Goal: Communication & Community: Answer question/provide support

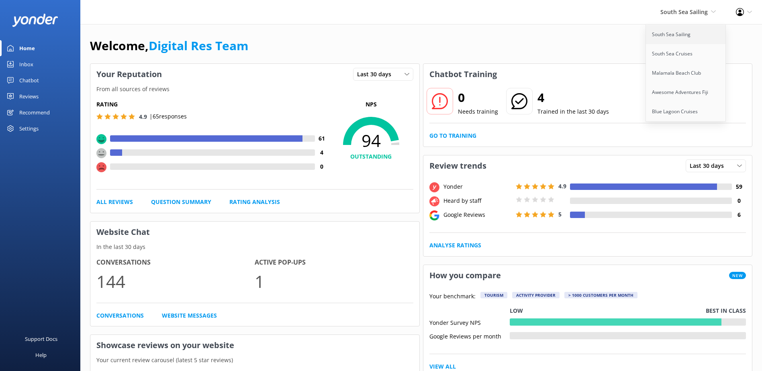
click at [676, 43] on link "South Sea Sailing" at bounding box center [686, 34] width 80 height 19
click at [8, 71] on link "Inbox" at bounding box center [40, 64] width 80 height 16
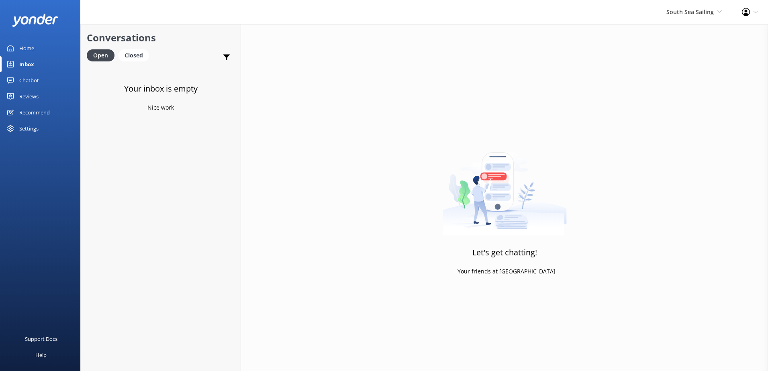
drag, startPoint x: 662, startPoint y: 18, endPoint x: 675, endPoint y: 18, distance: 13.3
click at [662, 18] on div "South Sea Sailing South Sea Sailing South Sea Cruises Malamala Beach Club Aweso…" at bounding box center [693, 12] width 75 height 24
click at [712, 47] on link "South Sea Cruises" at bounding box center [692, 53] width 80 height 19
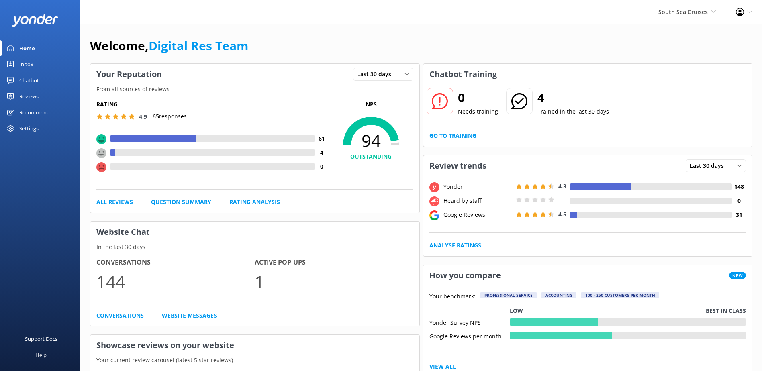
click at [22, 61] on div "Inbox" at bounding box center [26, 64] width 14 height 16
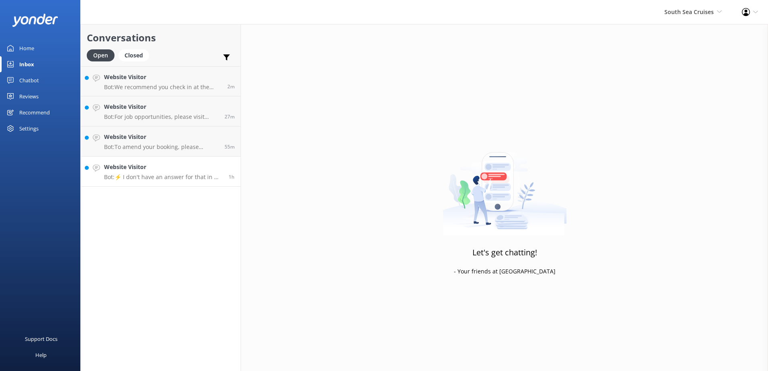
click at [156, 174] on p "Bot: ⚡ I don't have an answer for that in my knowledge base. Please try and rep…" at bounding box center [163, 176] width 118 height 7
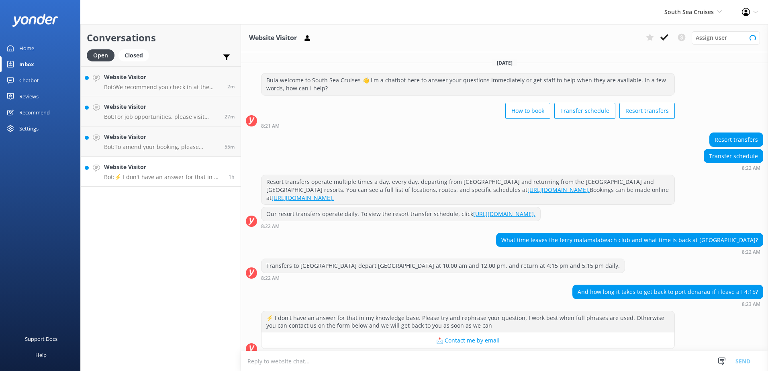
scroll to position [10, 0]
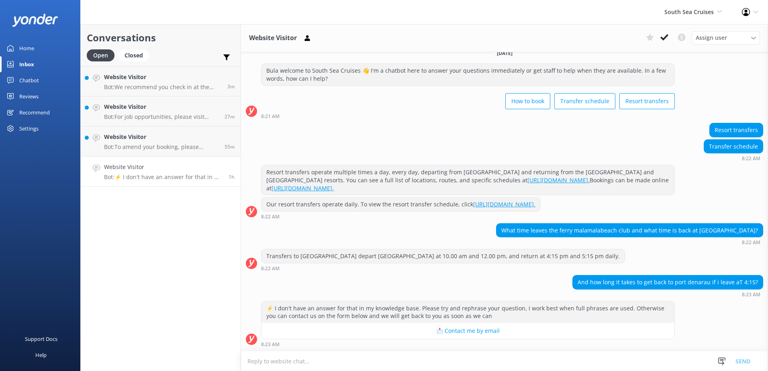
click at [426, 367] on textarea at bounding box center [504, 361] width 527 height 20
type textarea "I"
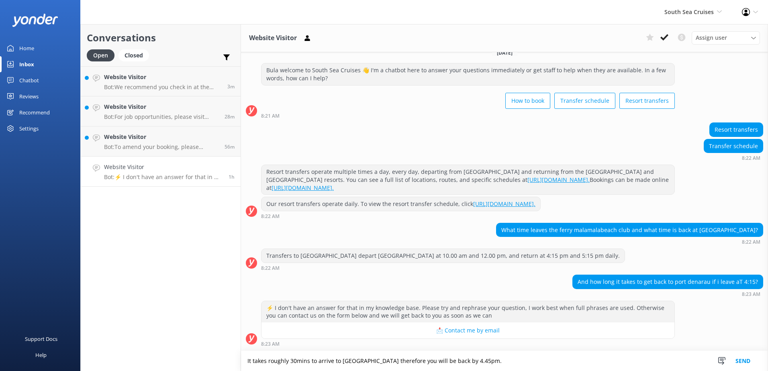
type textarea "It takes roughly 30mins to arrive to Port Denarau therefore you will be back by…"
click at [739, 360] on button "Send" at bounding box center [742, 361] width 30 height 20
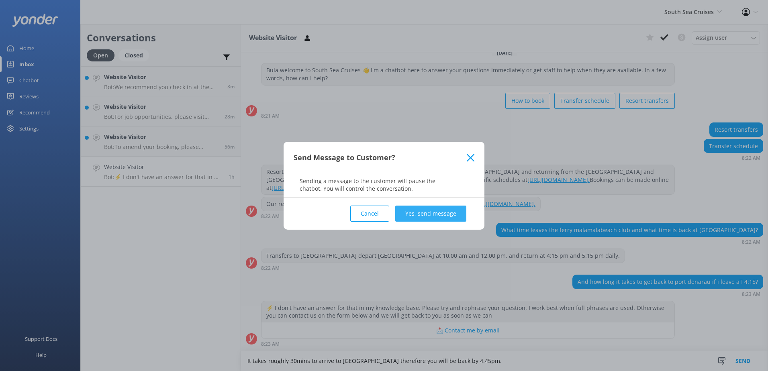
click at [452, 212] on button "Yes, send message" at bounding box center [430, 214] width 71 height 16
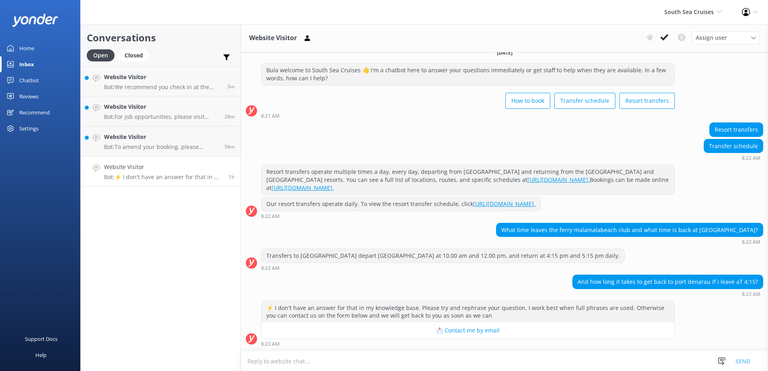
scroll to position [61, 0]
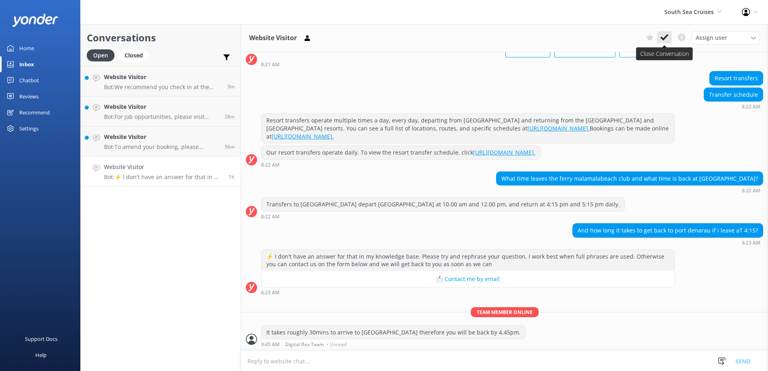
click at [669, 33] on button at bounding box center [664, 37] width 14 height 12
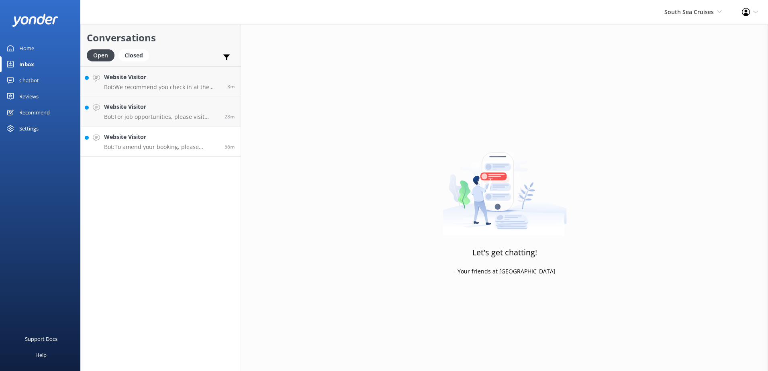
click at [152, 154] on link "Website Visitor Bot: To amend your booking, please contact our reservations tea…" at bounding box center [161, 141] width 160 height 30
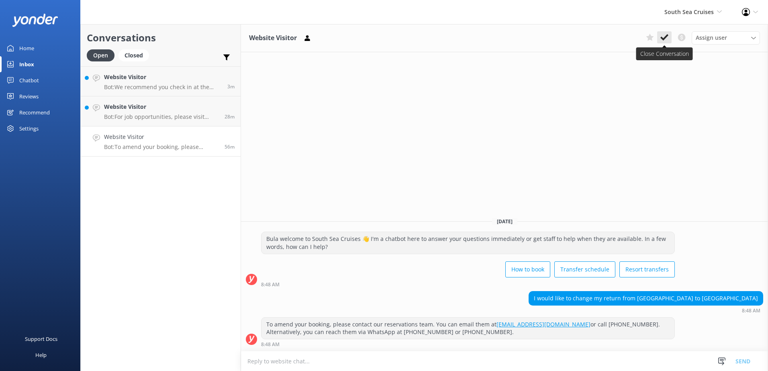
click at [662, 41] on icon at bounding box center [664, 37] width 8 height 8
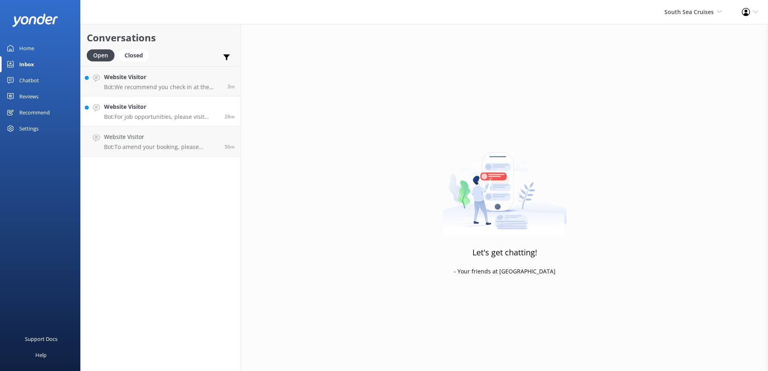
click at [144, 114] on p "Bot: For job opportunities, please visit https://www.southseacruisesgroup.com a…" at bounding box center [161, 116] width 114 height 7
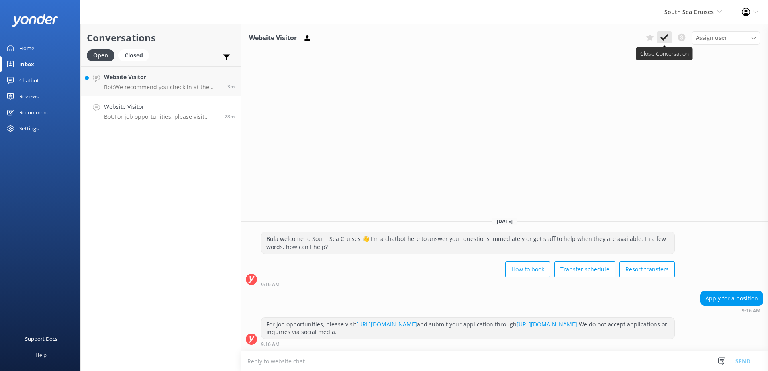
click at [667, 33] on button at bounding box center [664, 37] width 14 height 12
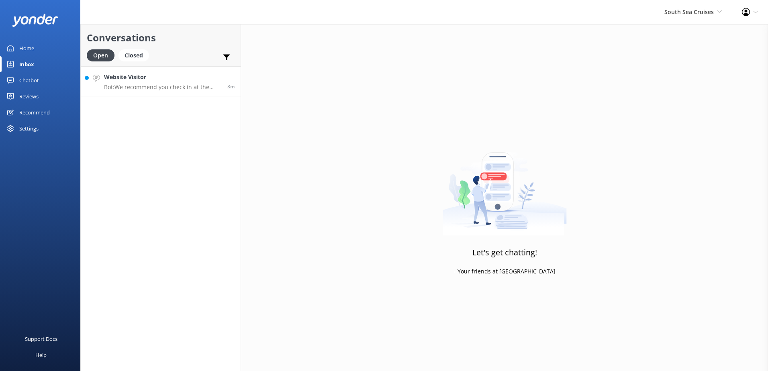
click at [185, 88] on p "Bot: We recommend you check in at the South Sea Cruises Check-in Counter at Por…" at bounding box center [162, 87] width 117 height 7
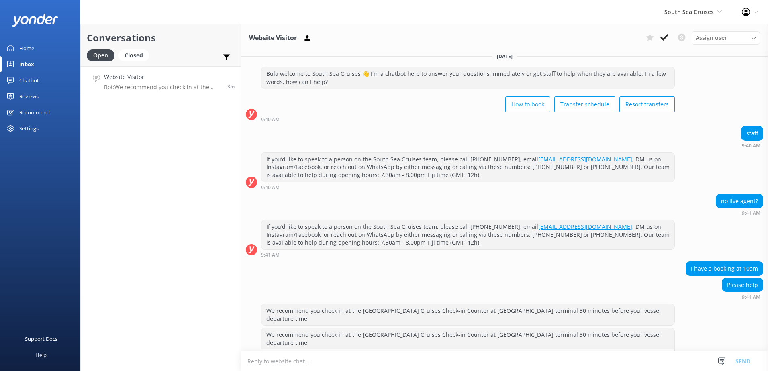
scroll to position [17, 0]
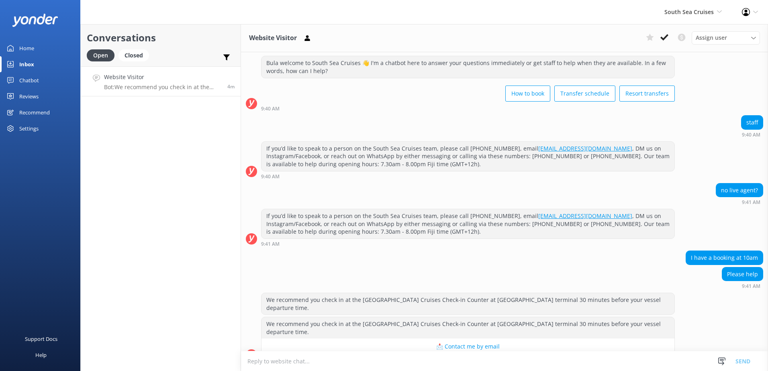
click at [555, 366] on textarea at bounding box center [504, 361] width 527 height 20
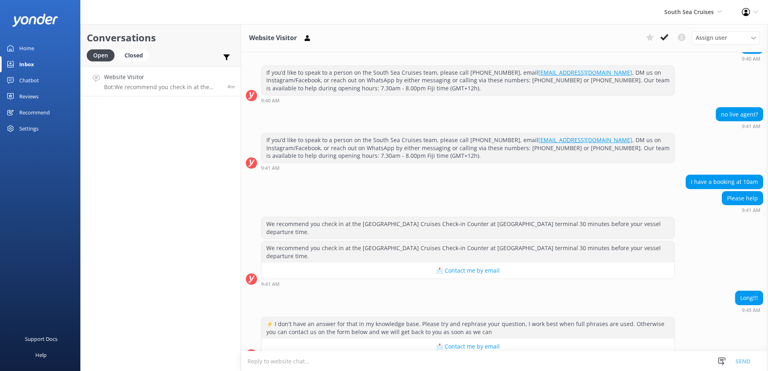
scroll to position [119, 0]
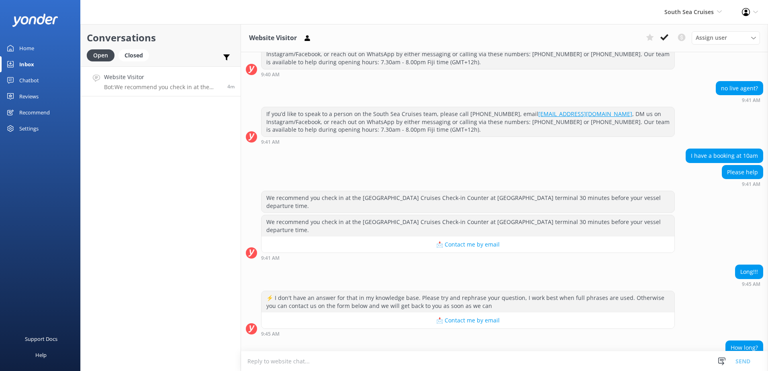
click at [629, 363] on textarea at bounding box center [504, 361] width 527 height 20
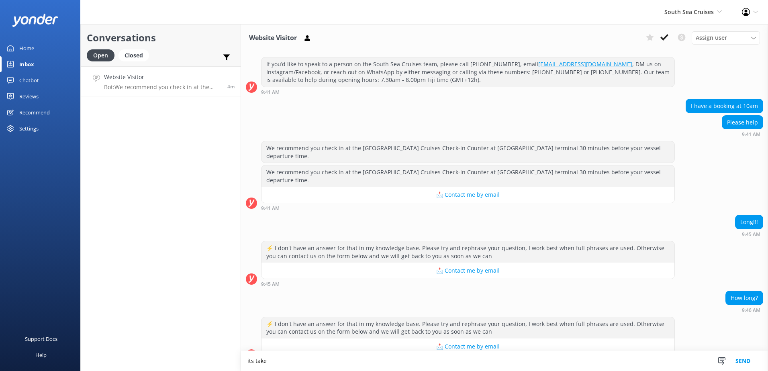
scroll to position [169, 0]
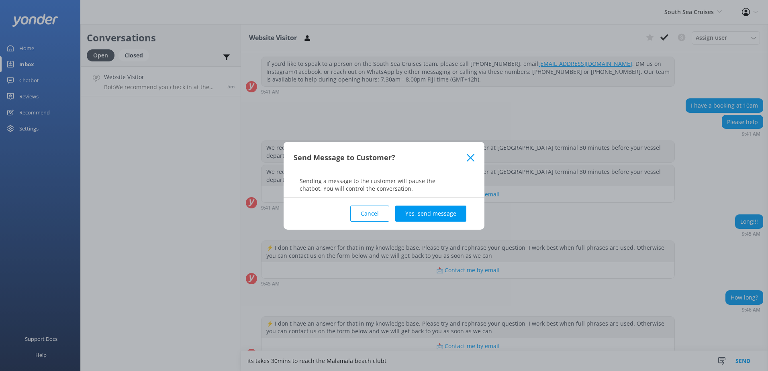
click at [366, 212] on button "Cancel" at bounding box center [369, 214] width 39 height 16
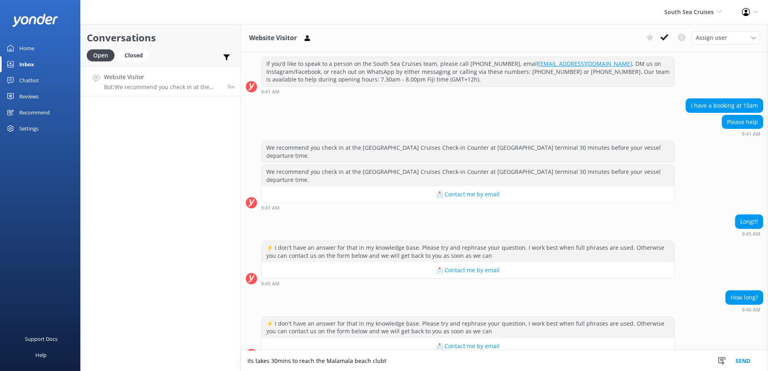
drag, startPoint x: 393, startPoint y: 367, endPoint x: 394, endPoint y: 359, distance: 7.3
click at [506, 361] on textarea "its takes 30mins to reach the Malamala beach club, that's how long the boat rid…" at bounding box center [504, 361] width 527 height 20
type textarea "its takes 30mins to reach the Malamala beach club, that's how long the boat rid…"
click at [754, 359] on button "Send" at bounding box center [742, 361] width 30 height 20
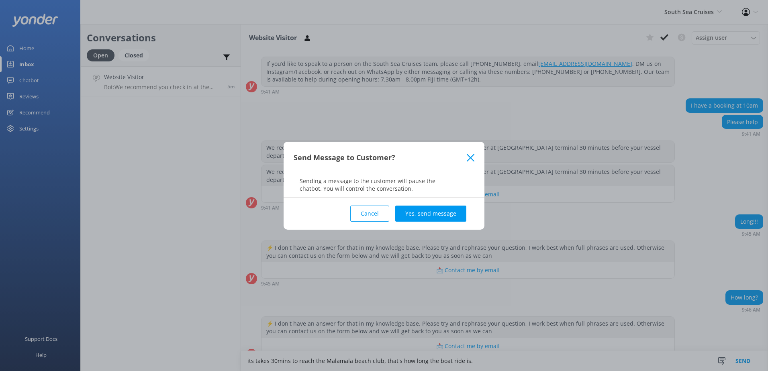
click at [467, 217] on div "Cancel Yes, send message" at bounding box center [383, 214] width 181 height 32
click at [458, 213] on button "Yes, send message" at bounding box center [430, 214] width 71 height 16
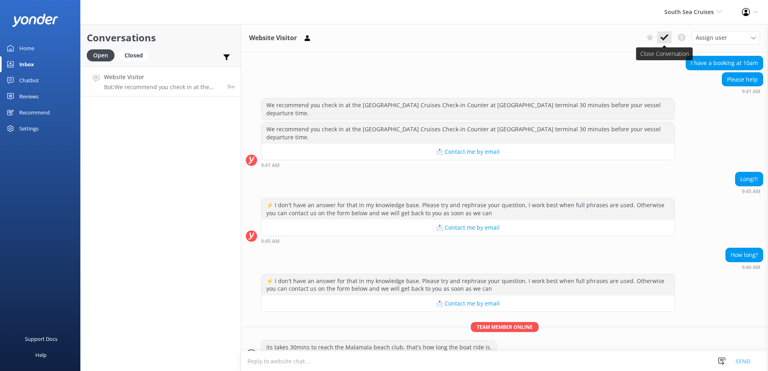
scroll to position [238, 0]
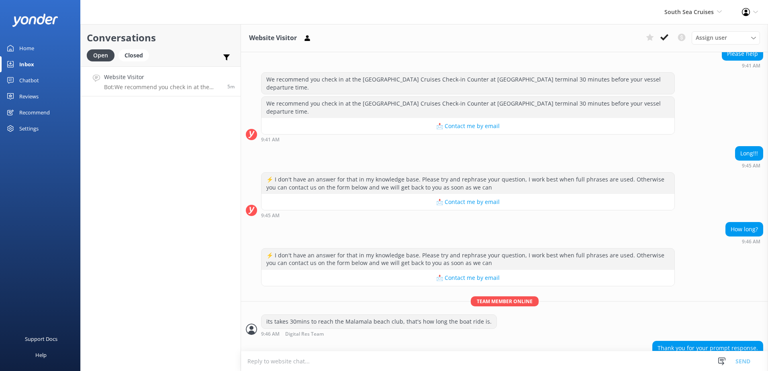
drag, startPoint x: 668, startPoint y: 37, endPoint x: 661, endPoint y: 115, distance: 78.3
click at [661, 115] on div "Website Visitor Assign user Alyssa Sonya Digital Res Team Brenda Fenton Asena N…" at bounding box center [504, 197] width 527 height 347
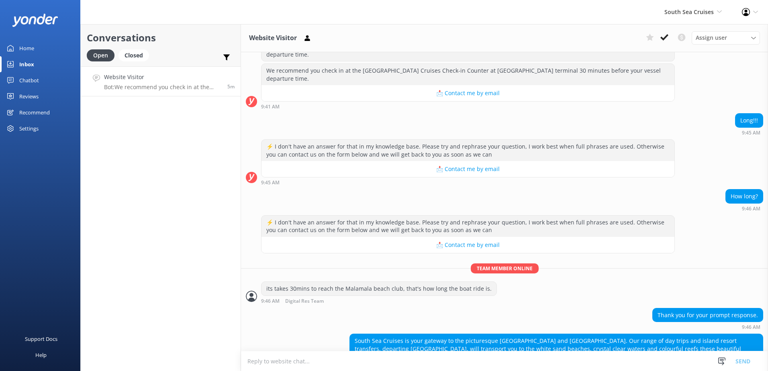
scroll to position [271, 0]
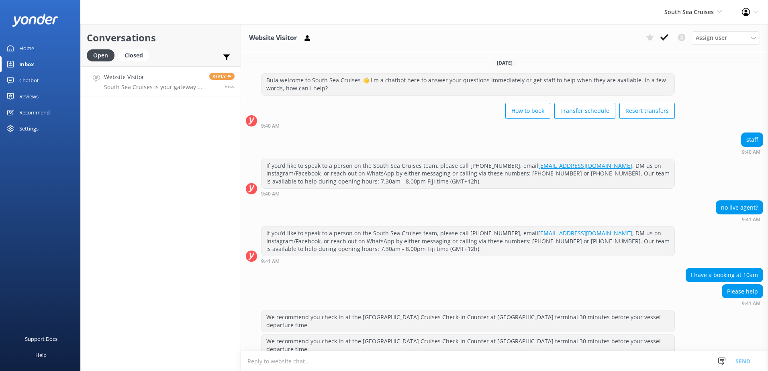
scroll to position [271, 0]
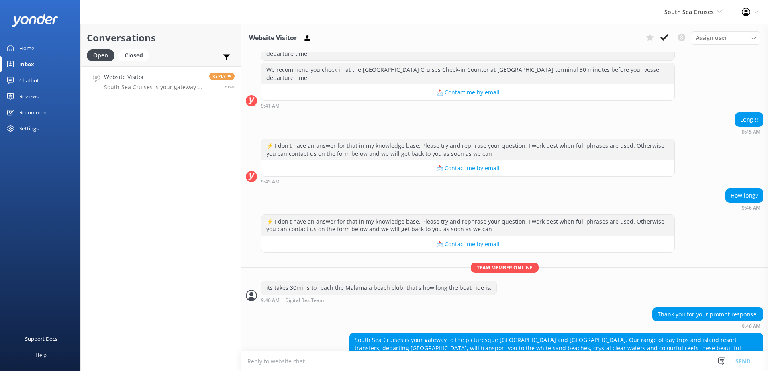
click at [591, 188] on div "How long? 9:46 AM" at bounding box center [504, 199] width 527 height 22
click at [224, 75] on span "Reply" at bounding box center [221, 76] width 25 height 7
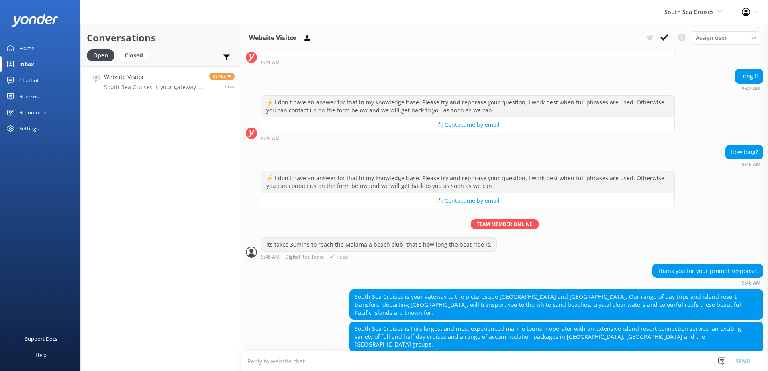
scroll to position [340, 0]
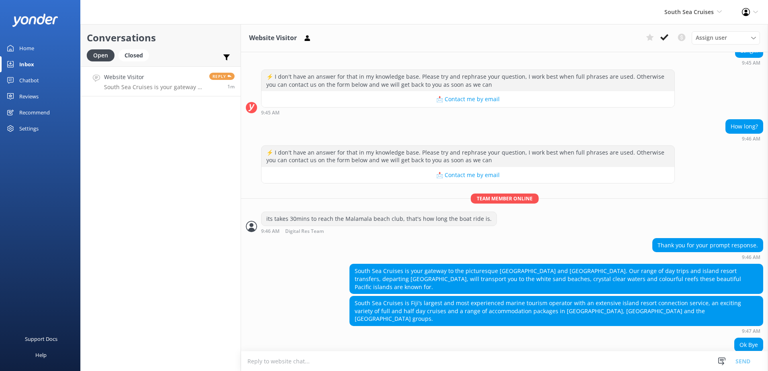
click at [505, 357] on textarea at bounding box center [504, 361] width 527 height 20
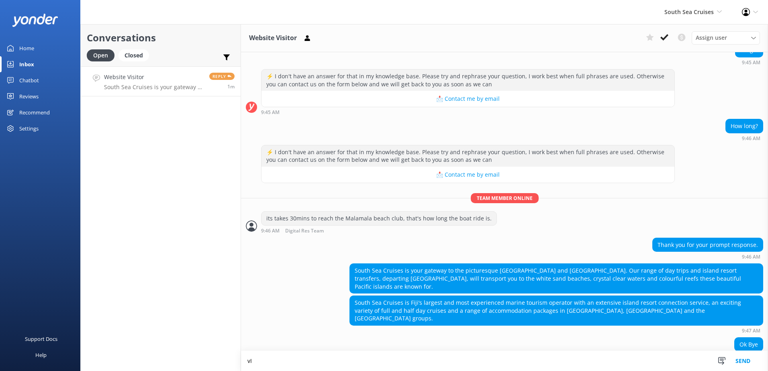
type textarea "v"
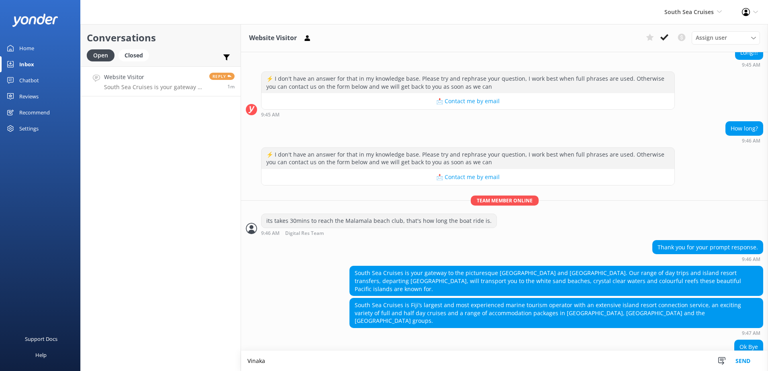
scroll to position [357, 0]
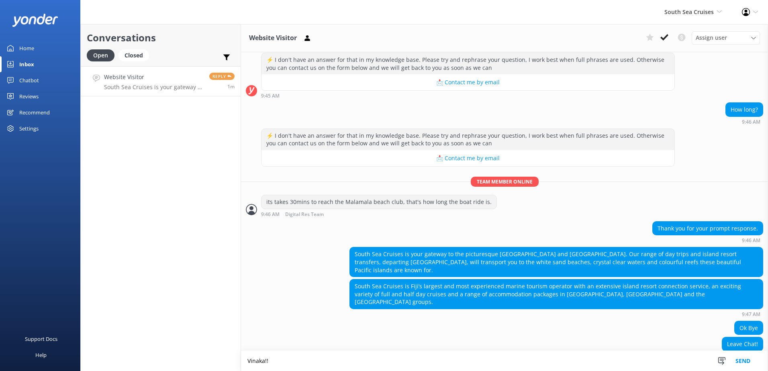
type textarea "Vinaka!!"
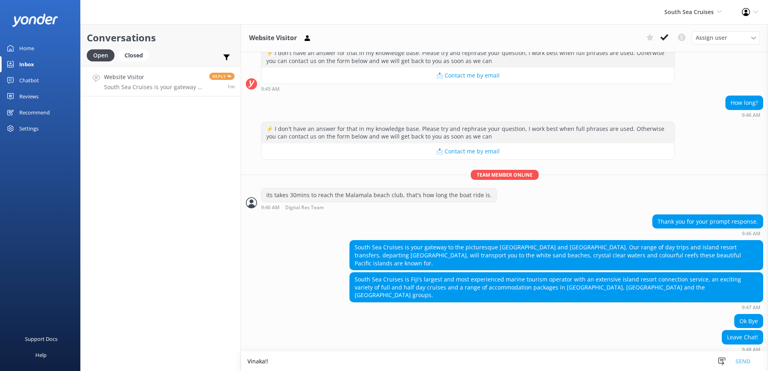
scroll to position [390, 0]
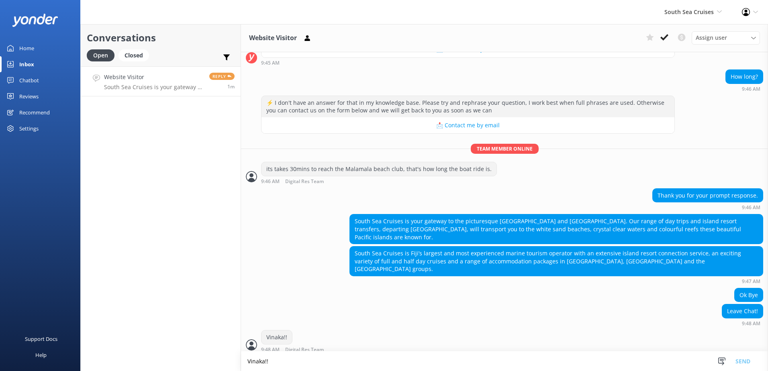
click at [432, 364] on textarea "Vinaka!!" at bounding box center [504, 361] width 527 height 20
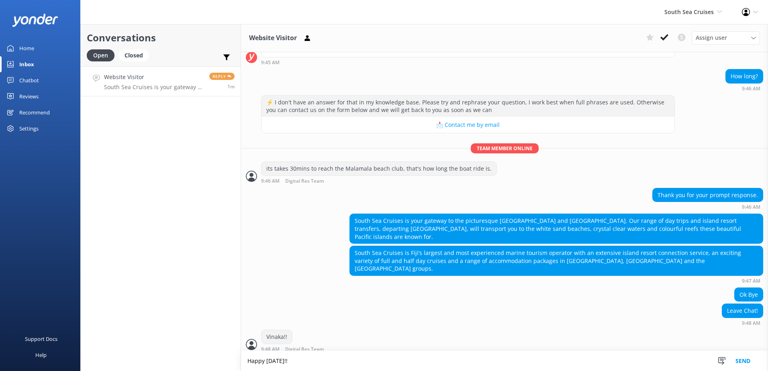
type textarea "Happy [DATE]!!"
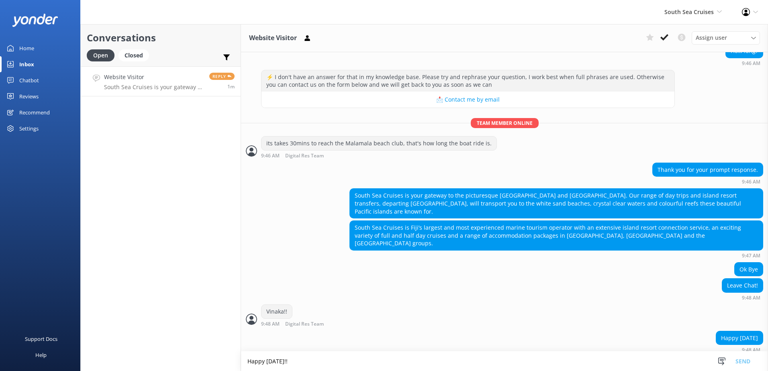
click at [666, 27] on div "Website Visitor Assign user [PERSON_NAME] [PERSON_NAME] Digital Res Team [PERSO…" at bounding box center [504, 38] width 527 height 28
click at [664, 35] on icon at bounding box center [664, 37] width 8 height 8
